Goal: Task Accomplishment & Management: Manage account settings

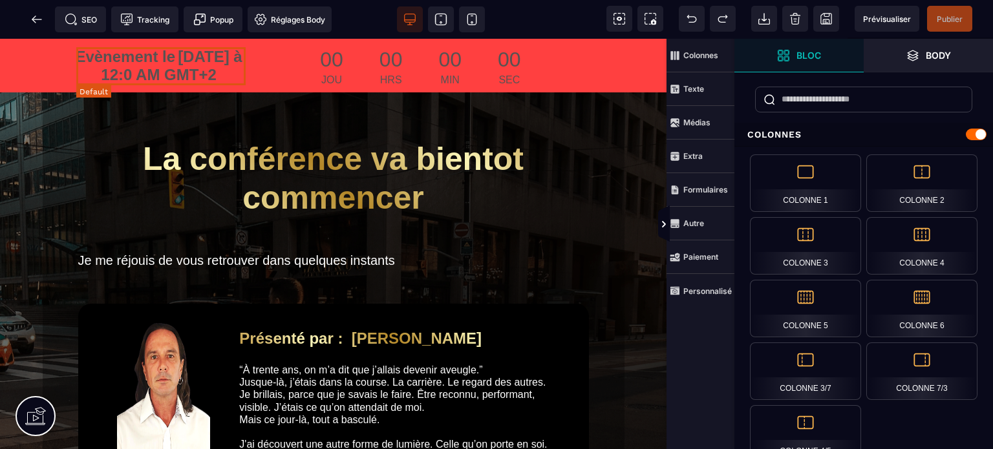
click at [138, 74] on span "[DATE] à 12:0 AM GMT+2" at bounding box center [171, 66] width 141 height 36
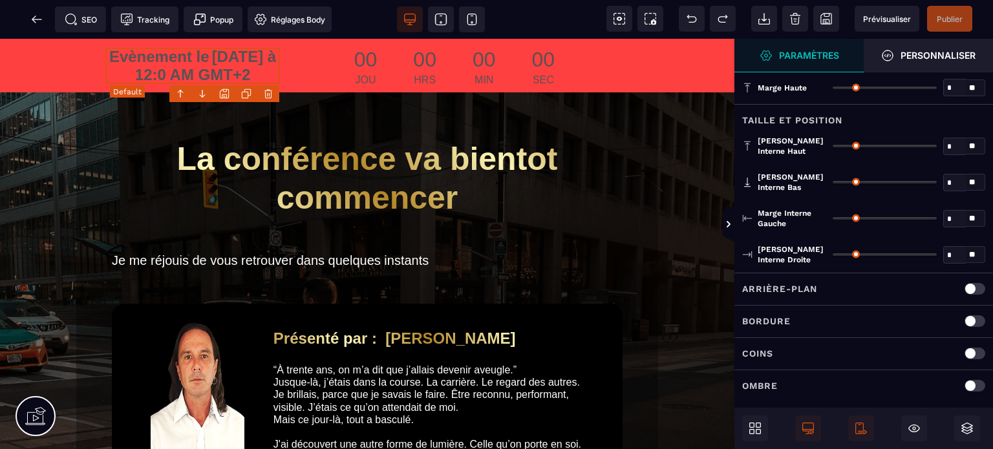
type input "*"
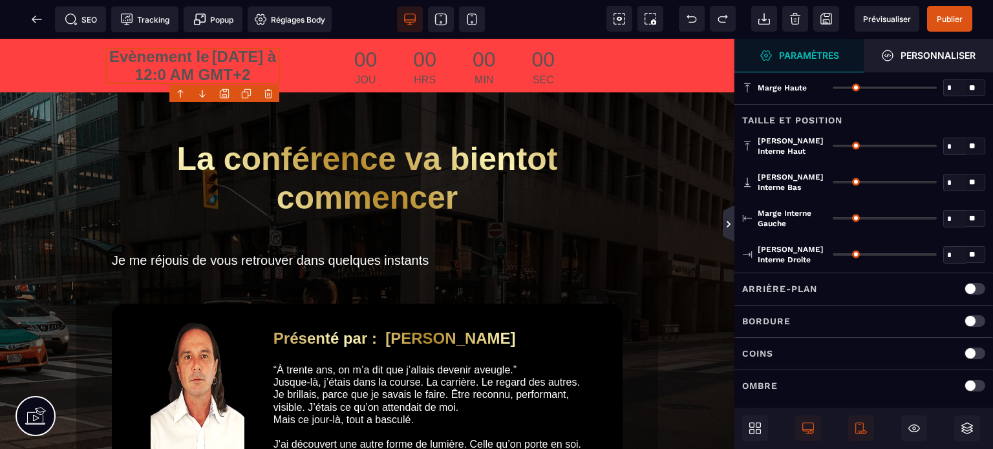
click at [732, 224] on icon at bounding box center [728, 224] width 10 height 10
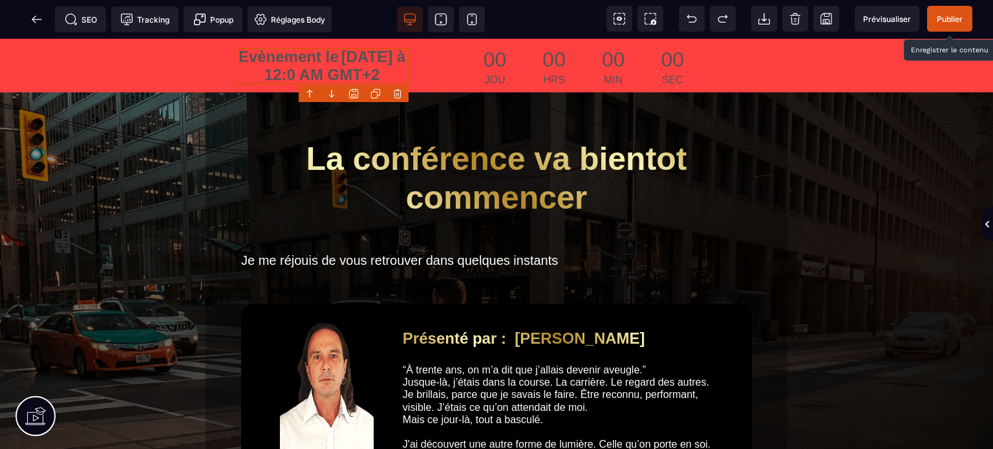
click at [951, 19] on span "Publier" at bounding box center [949, 19] width 26 height 10
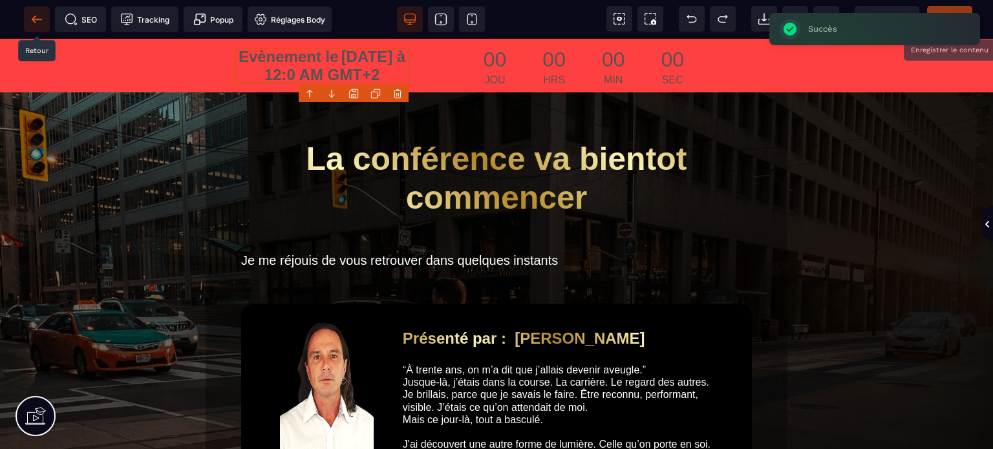
click at [38, 23] on icon at bounding box center [36, 19] width 13 height 13
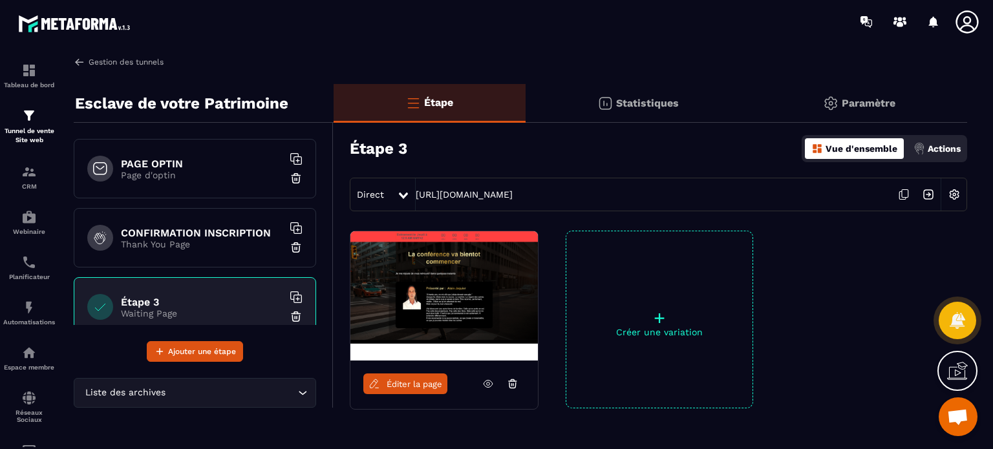
click at [130, 56] on link "Gestion des tunnels" at bounding box center [119, 62] width 90 height 12
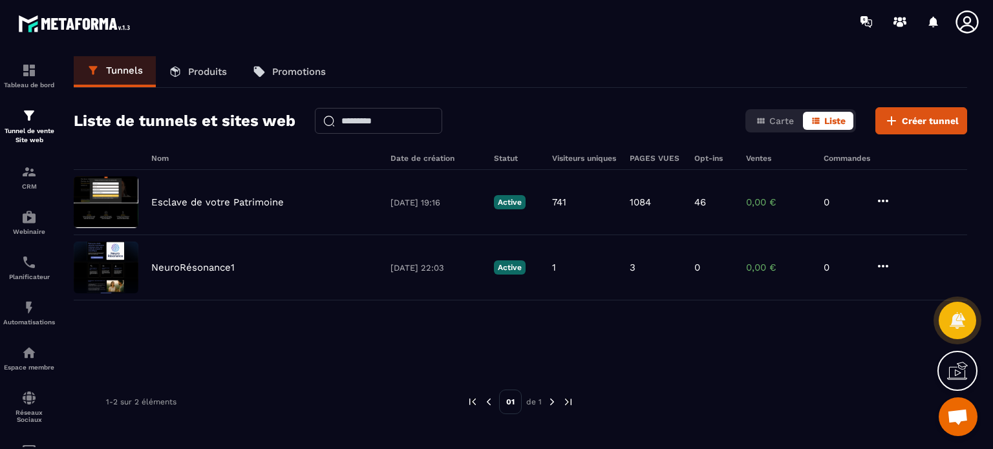
click at [559, 116] on div "Liste de tunnels et sites web Carte Liste Créer tunnel" at bounding box center [520, 120] width 893 height 27
click at [18, 180] on div "CRM" at bounding box center [29, 177] width 52 height 26
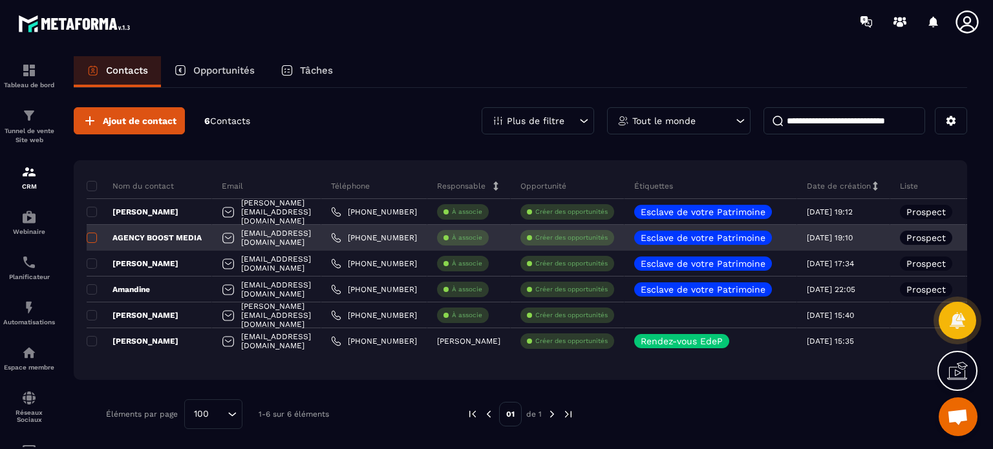
click at [90, 234] on span at bounding box center [92, 238] width 10 height 10
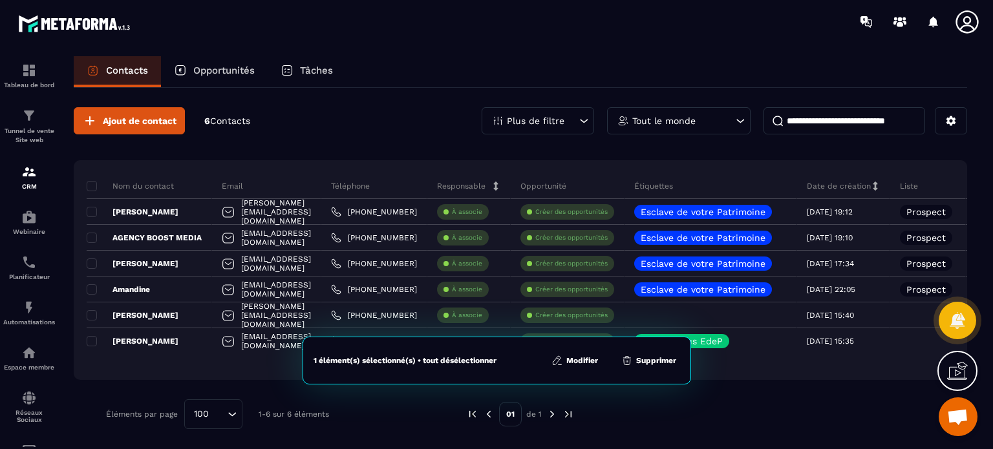
click at [666, 360] on button "Supprimer" at bounding box center [648, 360] width 63 height 13
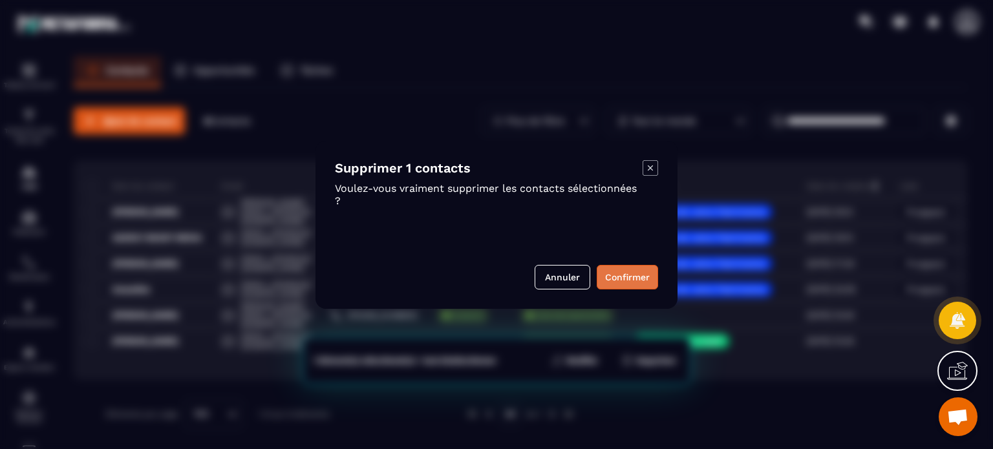
click at [610, 276] on button "Confirmer" at bounding box center [627, 277] width 61 height 25
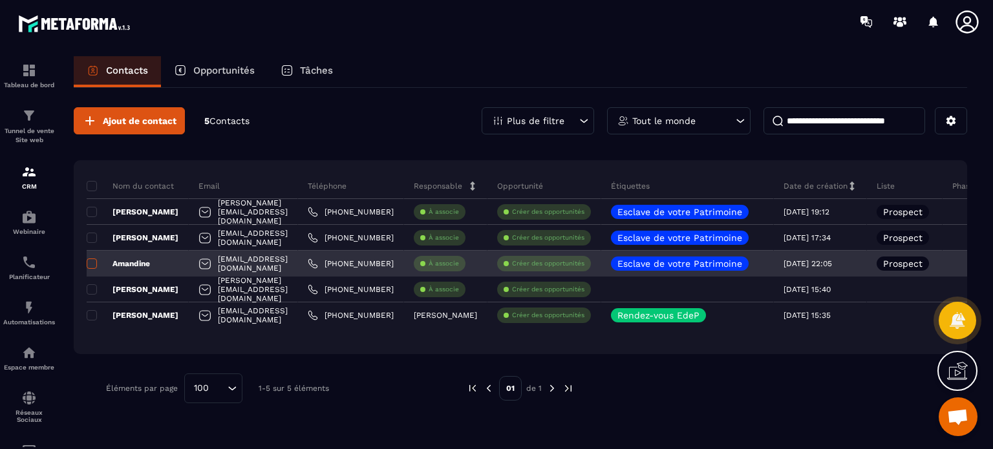
click at [93, 262] on span at bounding box center [92, 264] width 10 height 10
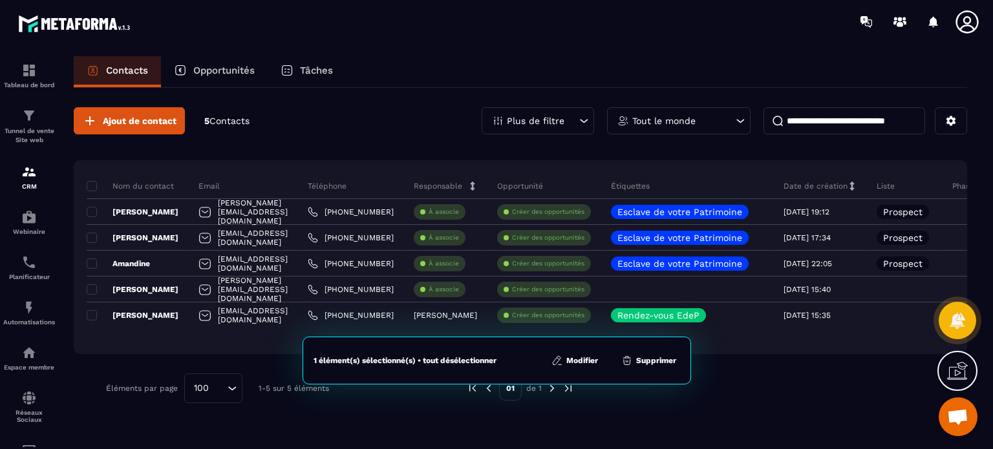
click at [645, 361] on button "Supprimer" at bounding box center [648, 360] width 63 height 13
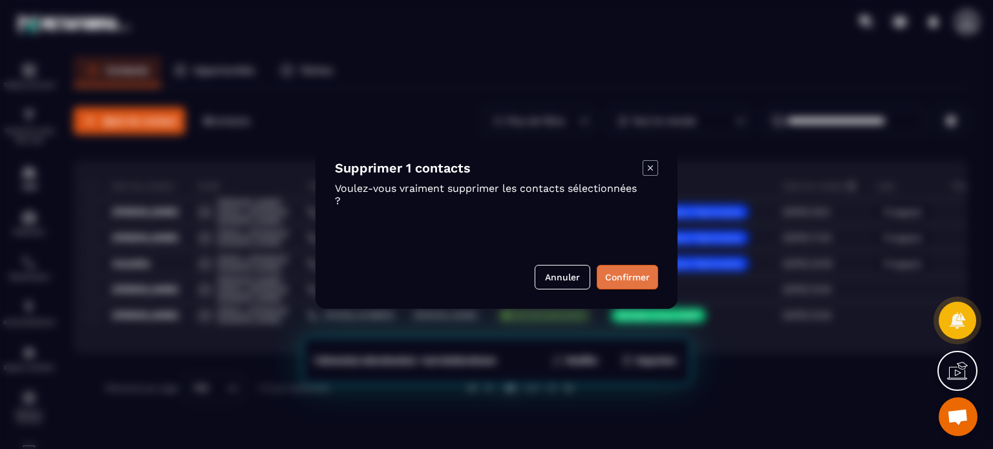
click at [628, 277] on button "Confirmer" at bounding box center [627, 277] width 61 height 25
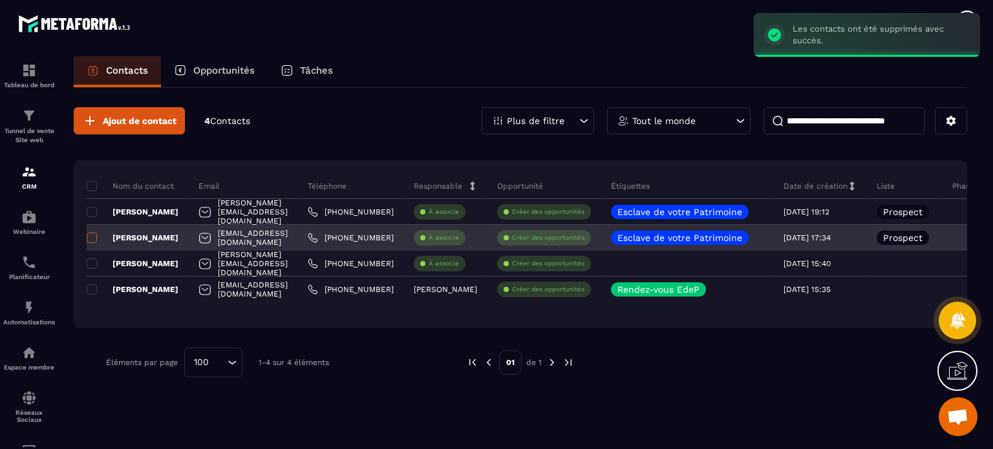
click at [92, 235] on span at bounding box center [92, 238] width 10 height 10
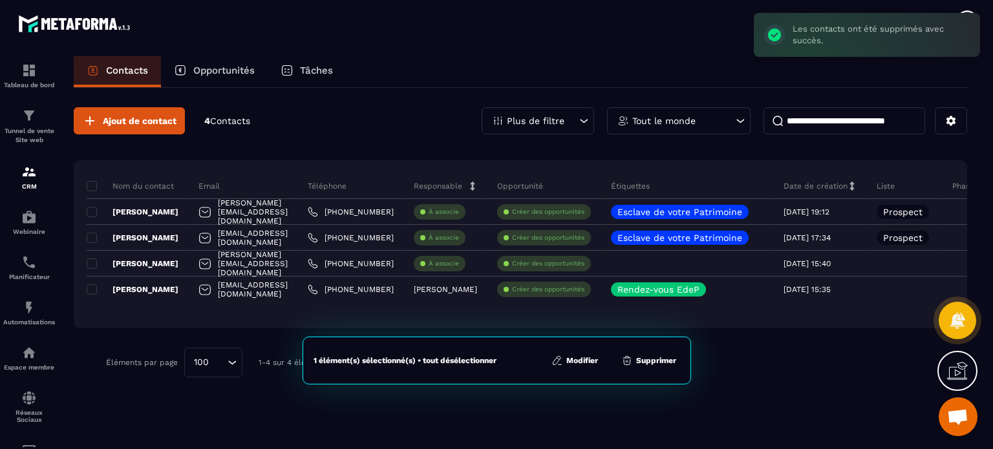
click at [651, 364] on button "Supprimer" at bounding box center [648, 360] width 63 height 13
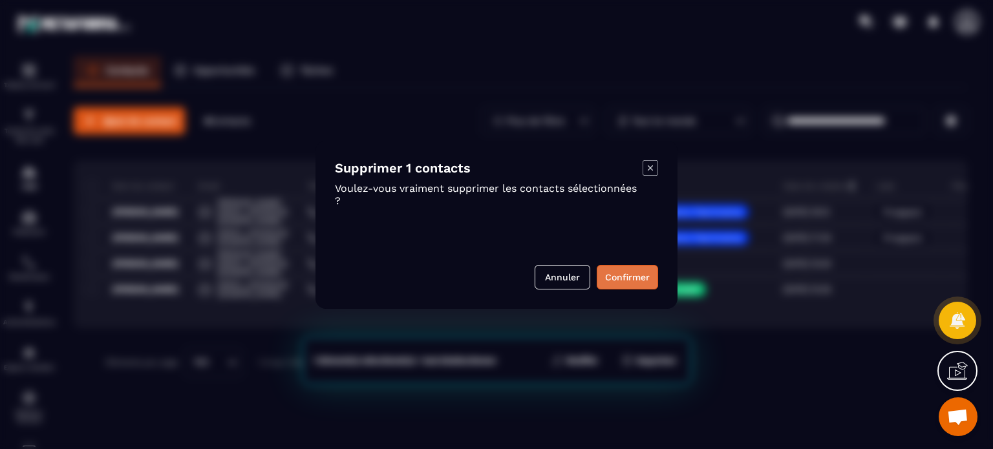
click at [618, 277] on button "Confirmer" at bounding box center [627, 277] width 61 height 25
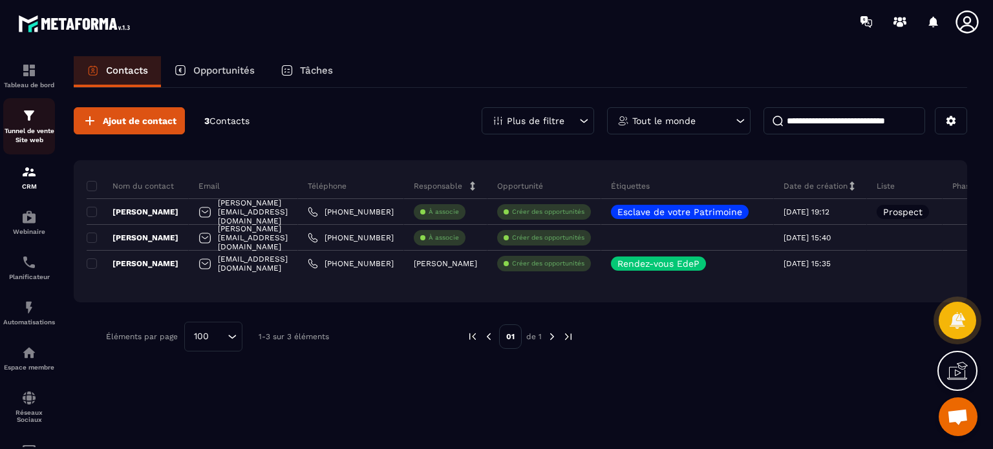
click at [10, 112] on div "Tunnel de vente Site web" at bounding box center [29, 126] width 52 height 37
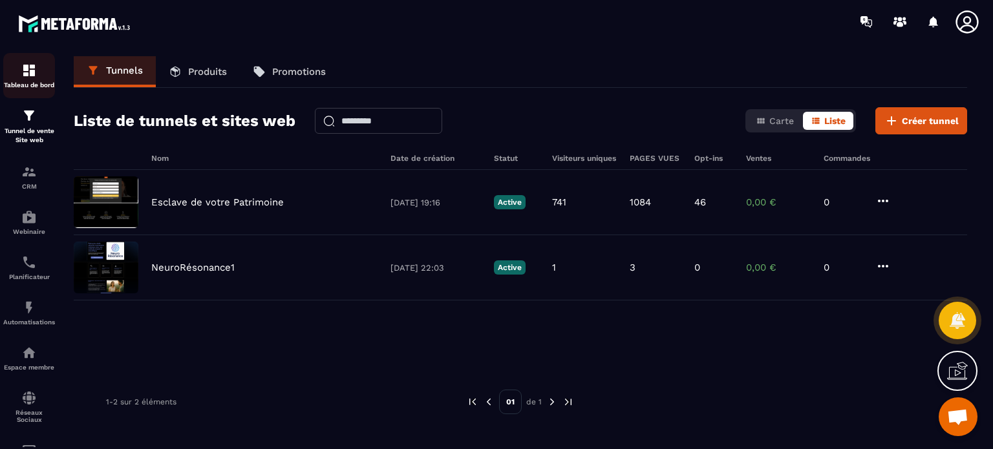
click at [47, 83] on p "Tableau de bord" at bounding box center [29, 84] width 52 height 7
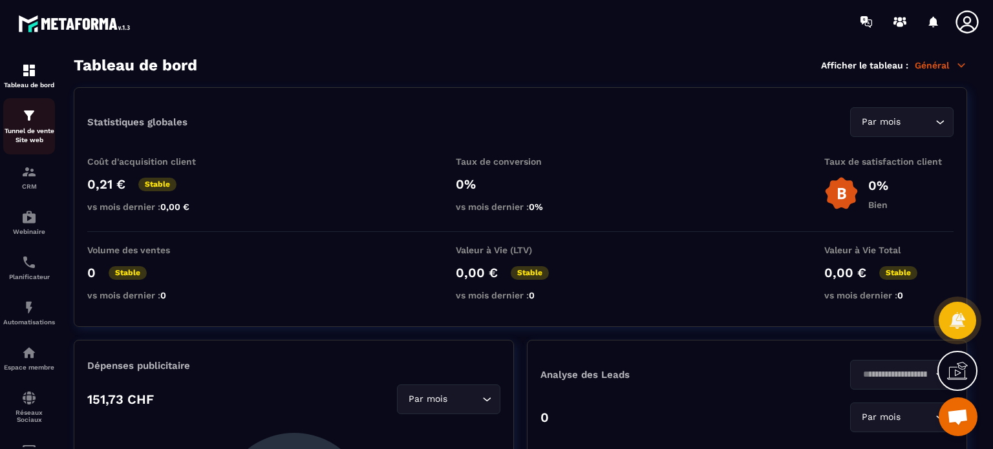
click at [20, 138] on p "Tunnel de vente Site web" at bounding box center [29, 136] width 52 height 18
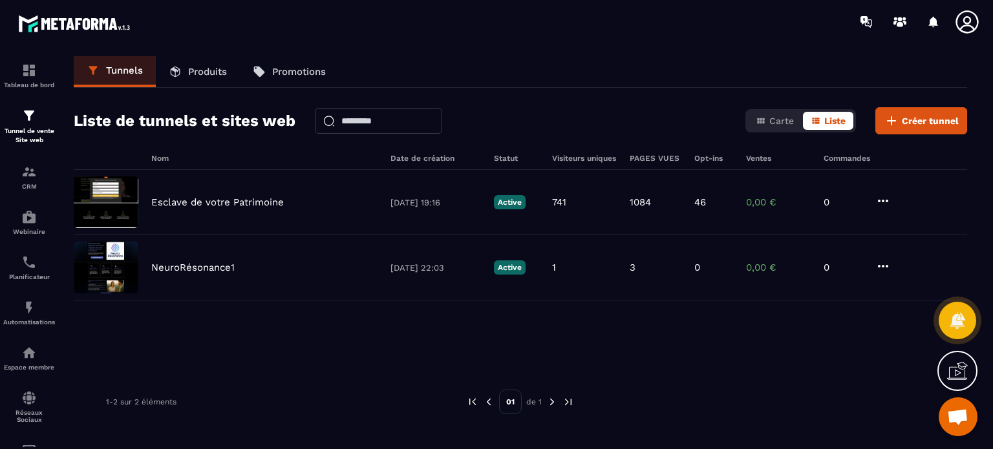
click at [964, 25] on icon at bounding box center [967, 22] width 26 height 26
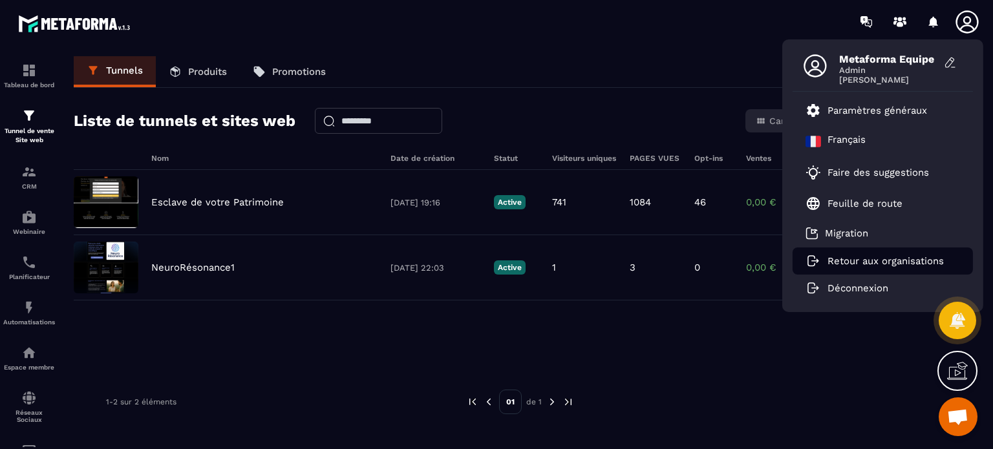
click at [938, 253] on li "Retour aux organisations" at bounding box center [882, 261] width 180 height 27
click at [832, 255] on p "Retour aux organisations" at bounding box center [885, 261] width 116 height 12
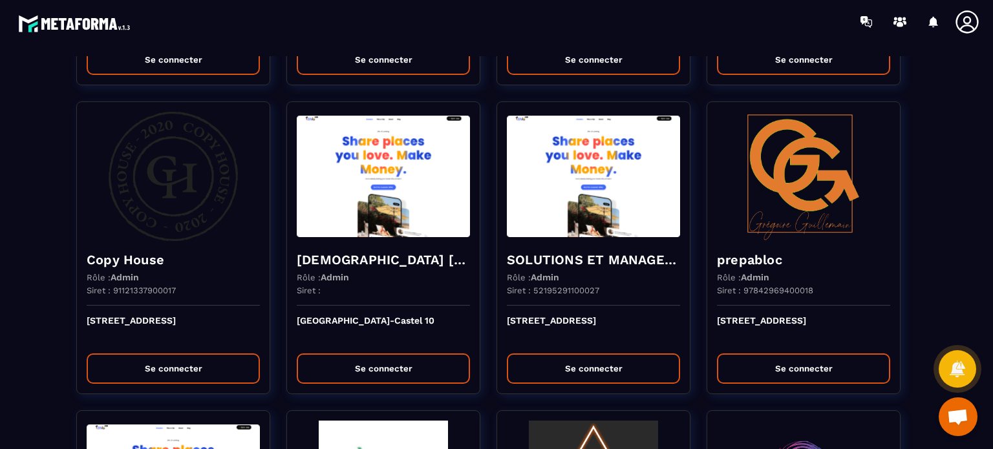
click at [980, 196] on section "Migration Metaforma Rôle : Owner Siret : Metaforma Se connecter Happy Girls Rôl…" at bounding box center [496, 246] width 993 height 406
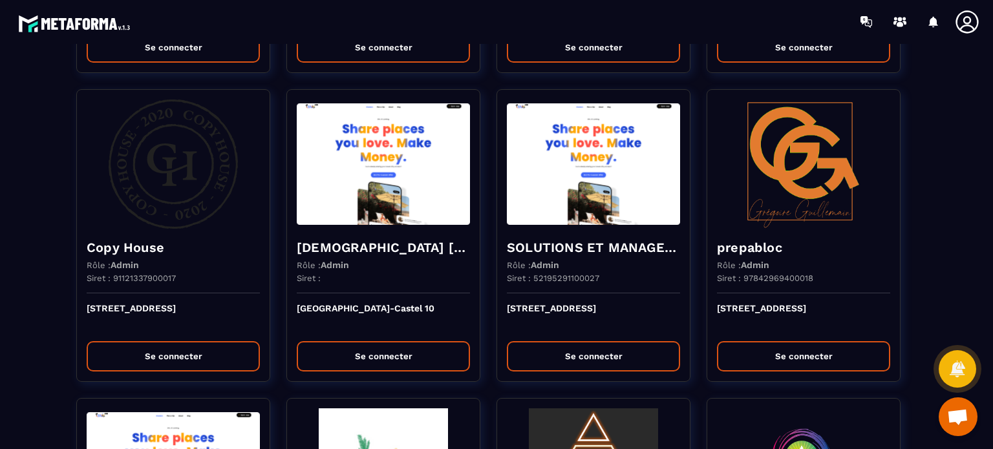
scroll to position [13, 0]
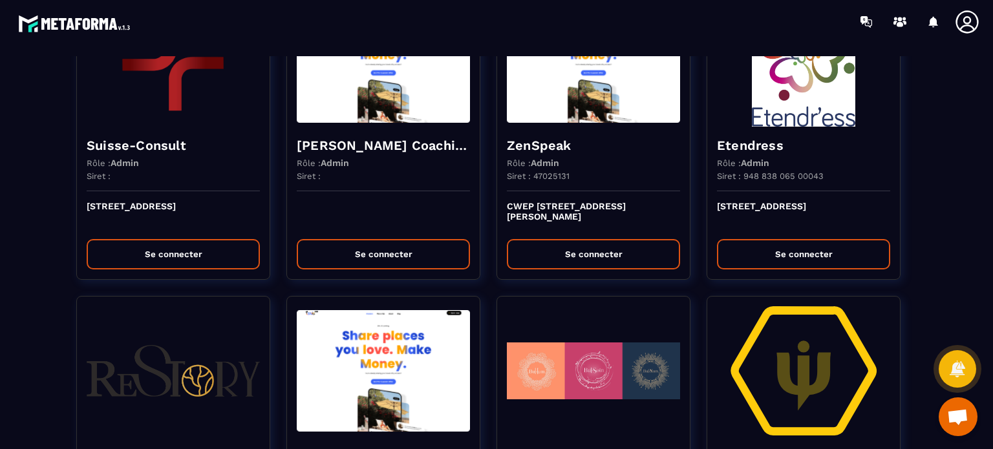
scroll to position [1861, 0]
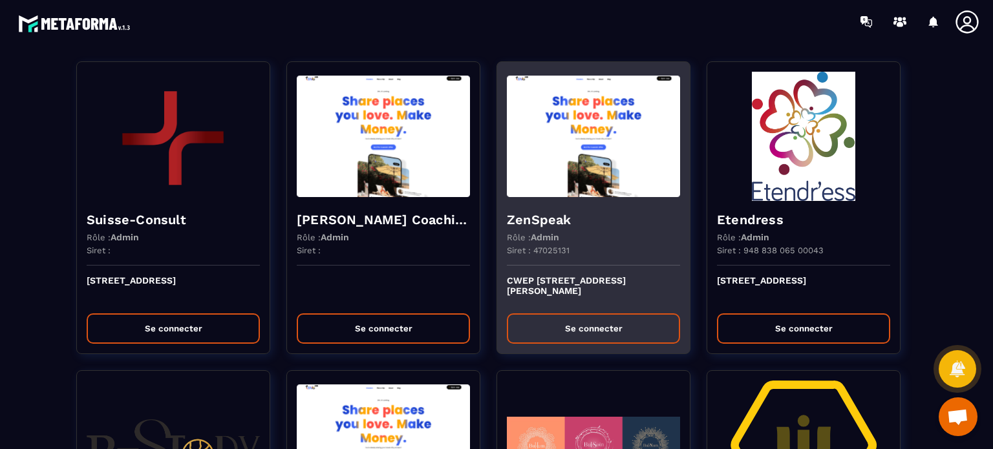
click at [583, 136] on img at bounding box center [593, 136] width 173 height 129
